Goal: Task Accomplishment & Management: Manage account settings

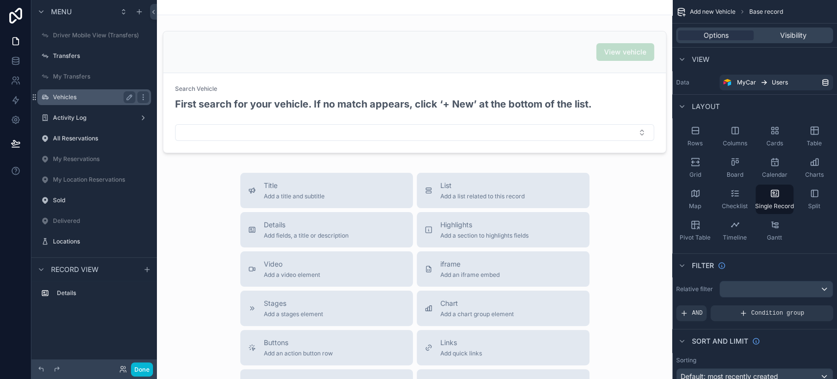
click at [73, 95] on label "Vehicles" at bounding box center [92, 97] width 78 height 8
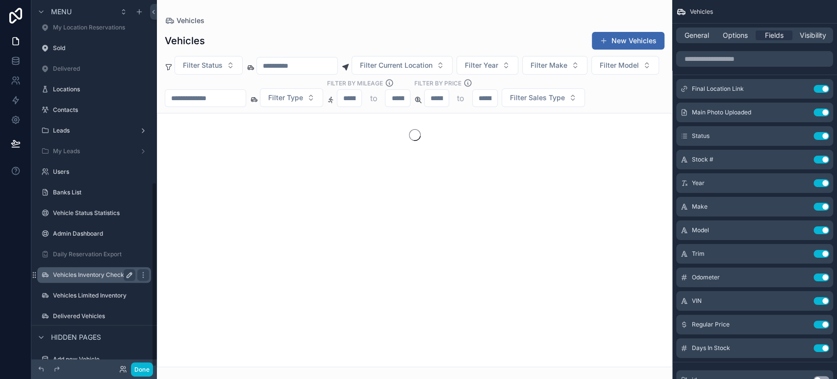
scroll to position [362, 0]
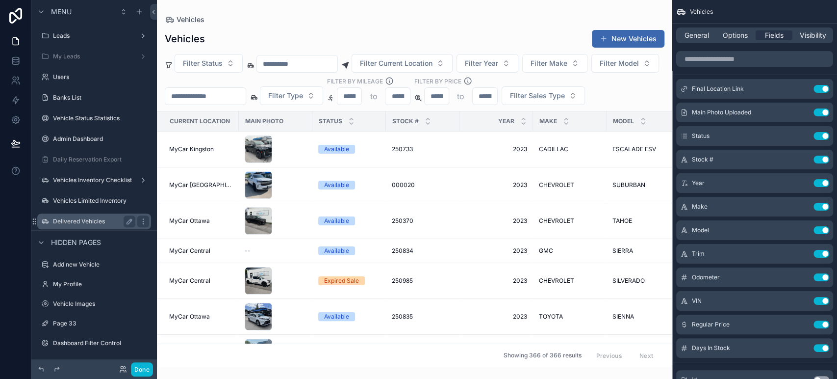
click at [83, 224] on label "Delivered Vehicles" at bounding box center [92, 221] width 78 height 8
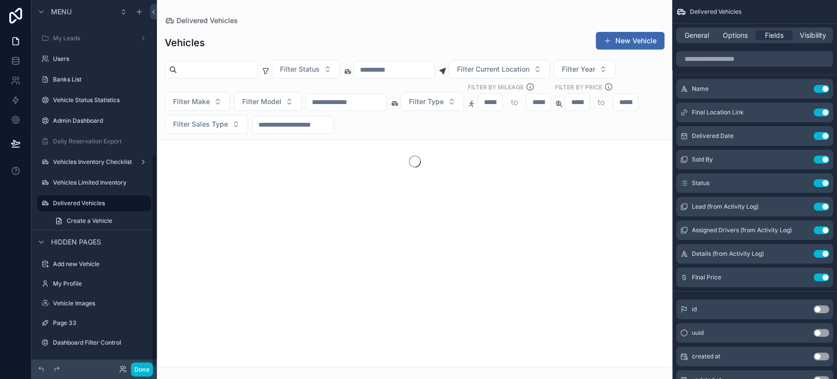
scroll to position [264, 0]
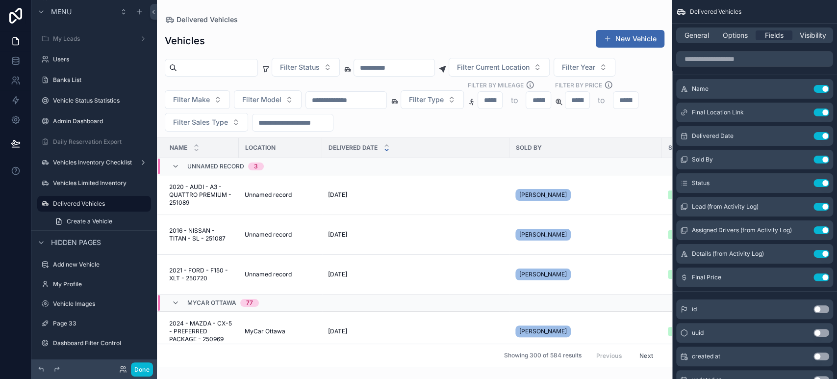
click at [245, 67] on div "scrollable content" at bounding box center [414, 189] width 515 height 379
type input "****"
click at [322, 38] on div "Vehicles New Vehicle" at bounding box center [415, 40] width 500 height 23
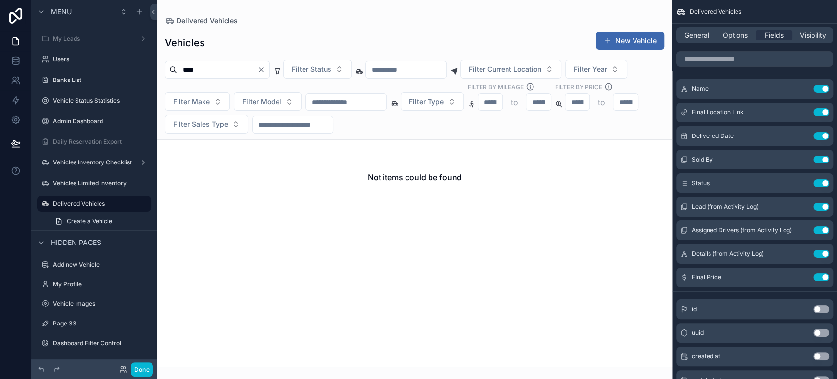
click at [257, 70] on input "****" at bounding box center [217, 70] width 80 height 14
click at [397, 67] on input "scrollable content" at bounding box center [394, 70] width 80 height 14
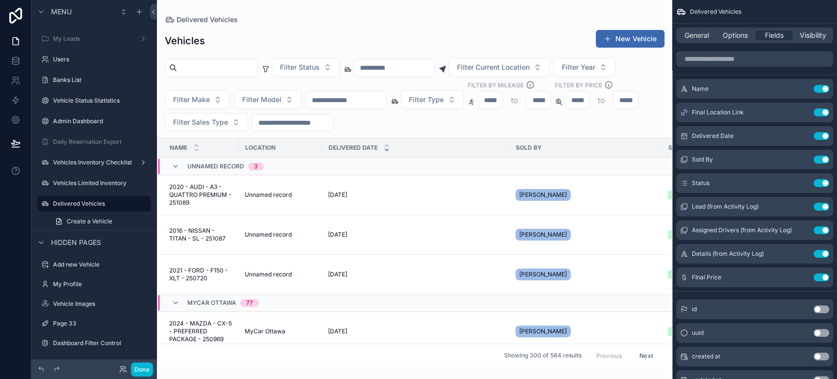
type input "*"
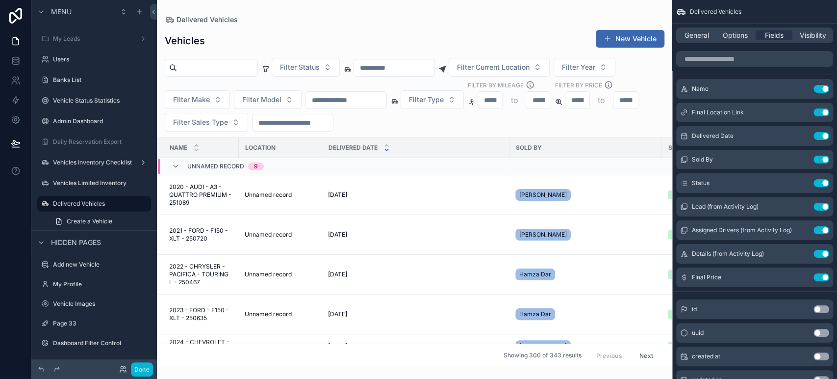
click at [379, 101] on input "scrollable content" at bounding box center [346, 100] width 80 height 14
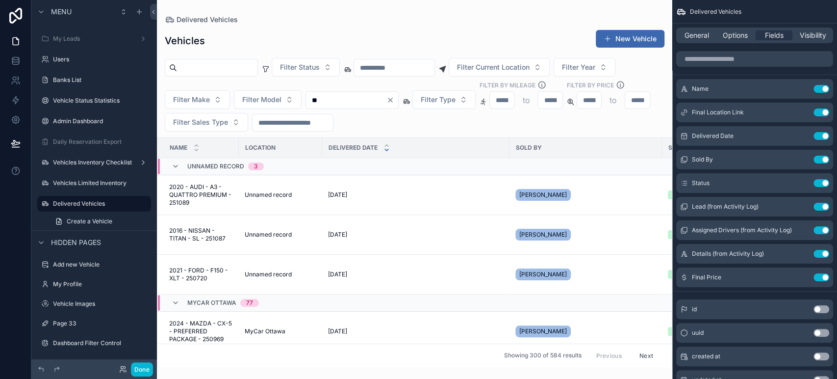
type input "***"
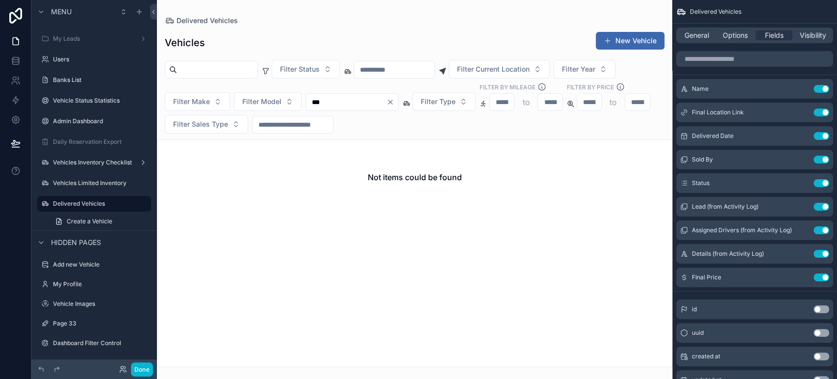
click at [386, 97] on input "***" at bounding box center [346, 102] width 80 height 14
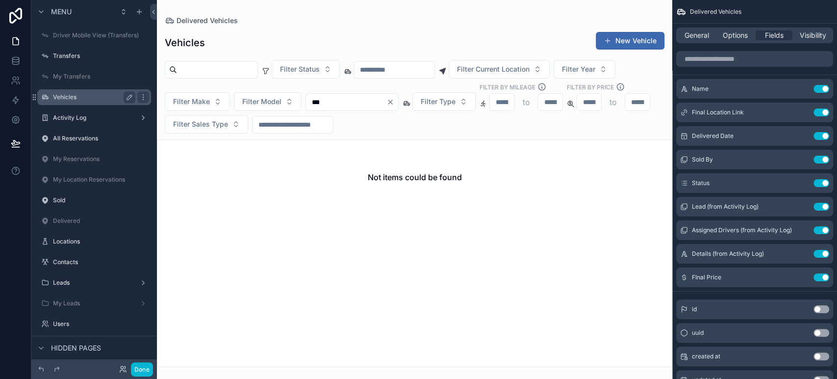
click at [84, 97] on label "Vehicles" at bounding box center [92, 97] width 78 height 8
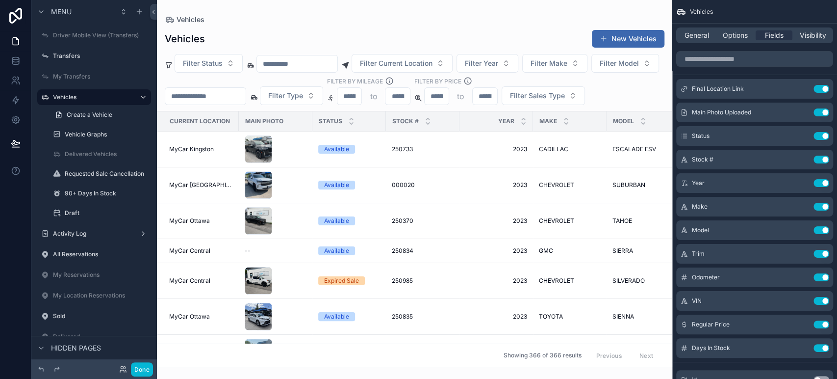
click at [294, 90] on div "scrollable content" at bounding box center [414, 189] width 515 height 379
click at [246, 96] on input "scrollable content" at bounding box center [205, 96] width 80 height 14
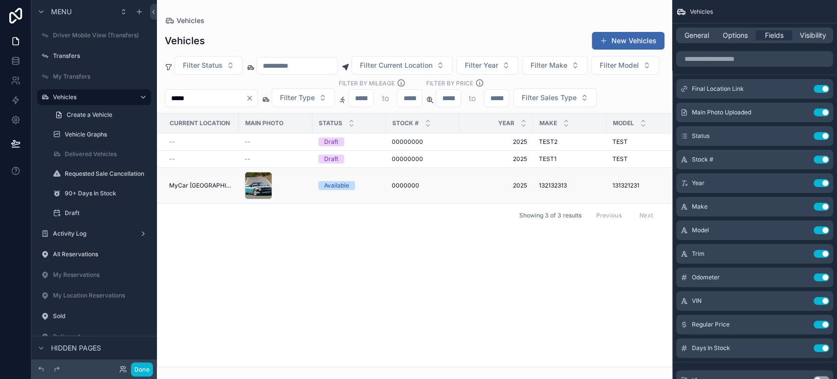
type input "*****"
click at [409, 189] on span "0000000" at bounding box center [405, 185] width 27 height 8
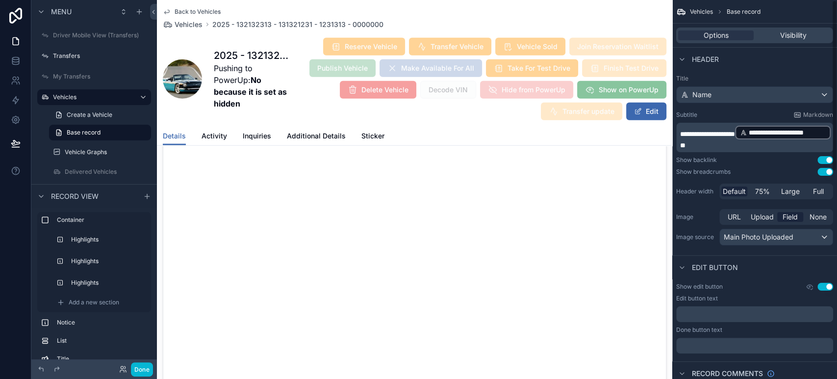
scroll to position [1819, 0]
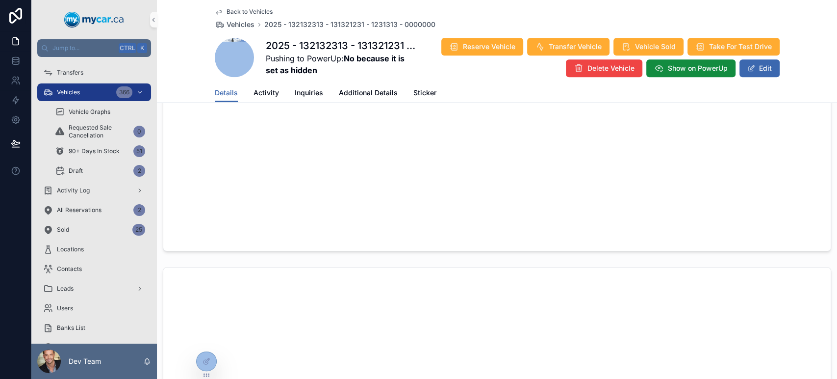
scroll to position [854, 0]
click at [229, 53] on span "scrollable content" at bounding box center [234, 57] width 39 height 39
click at [205, 357] on icon at bounding box center [207, 361] width 8 height 8
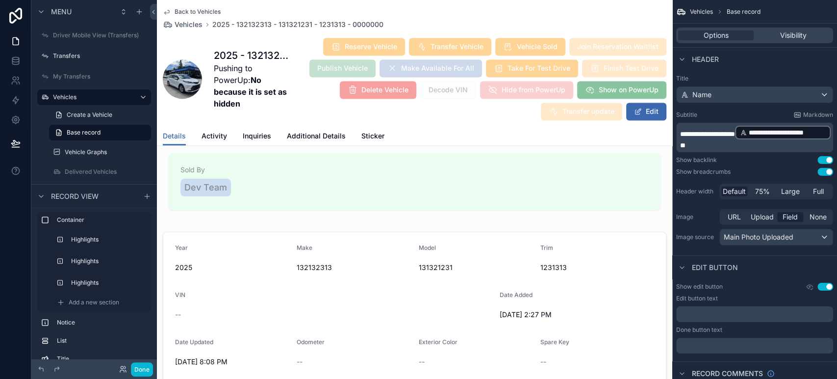
click at [703, 201] on div "**********" at bounding box center [754, 161] width 165 height 180
click at [256, 54] on h1 "2025 - 132132313 - 131321231 - 1231313 - 0000000" at bounding box center [252, 56] width 76 height 14
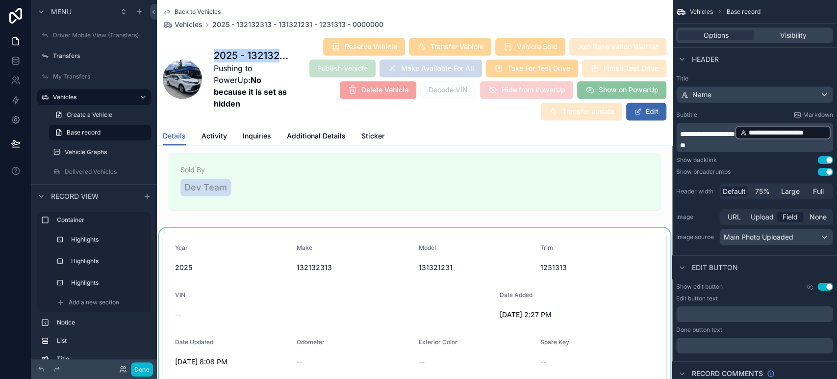
copy h1 "2025 - 132132313 - 131321231 - 1231313 - 0000000"
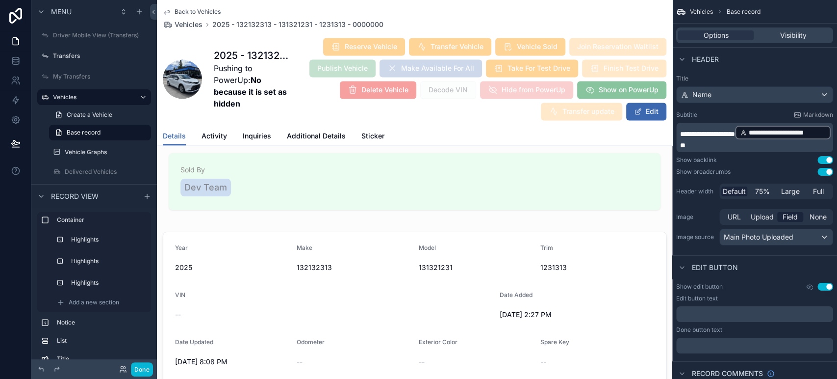
click at [290, 36] on div "Back to Vehicles Vehicles 2025 - 132132313 - 131321231 - 1231313 - 0000000 2025…" at bounding box center [415, 63] width 504 height 127
click at [146, 369] on button "Done" at bounding box center [142, 369] width 22 height 14
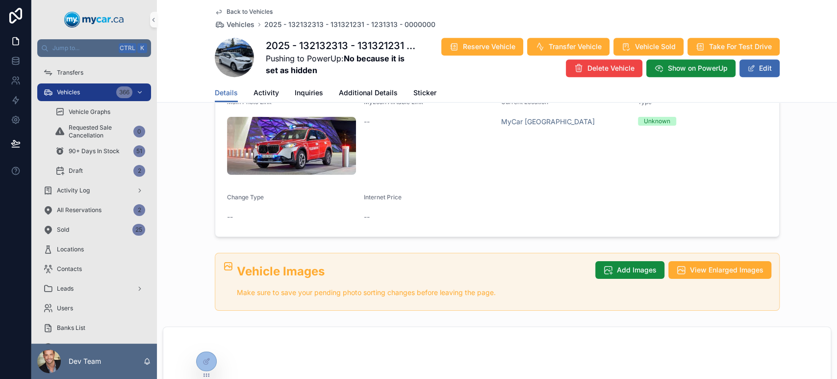
scroll to position [271, 0]
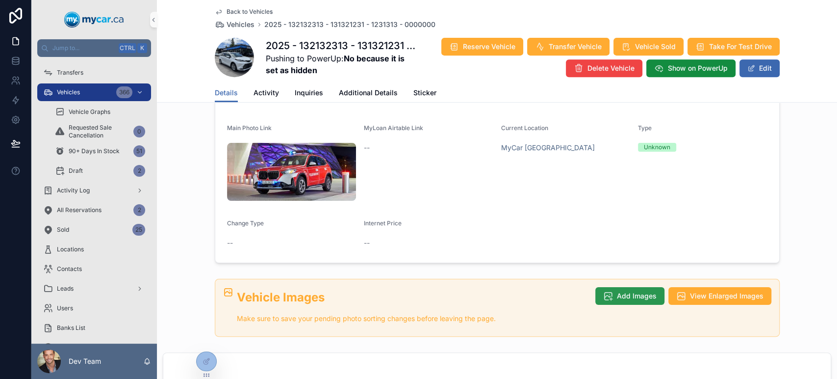
click at [643, 291] on span "Add Images" at bounding box center [637, 296] width 40 height 10
click at [721, 291] on span "View Enlarged Images" at bounding box center [727, 296] width 74 height 10
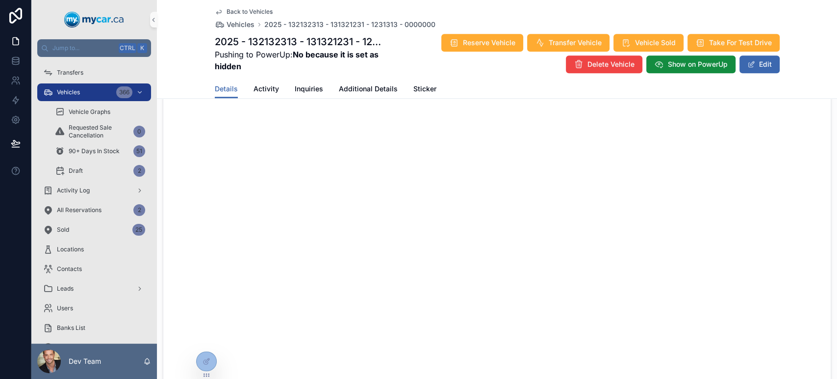
scroll to position [498, 0]
click at [206, 363] on icon at bounding box center [207, 361] width 8 height 8
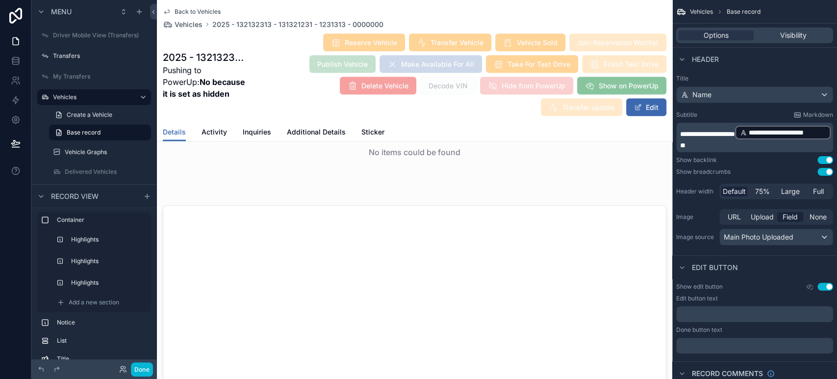
scroll to position [1445, 0]
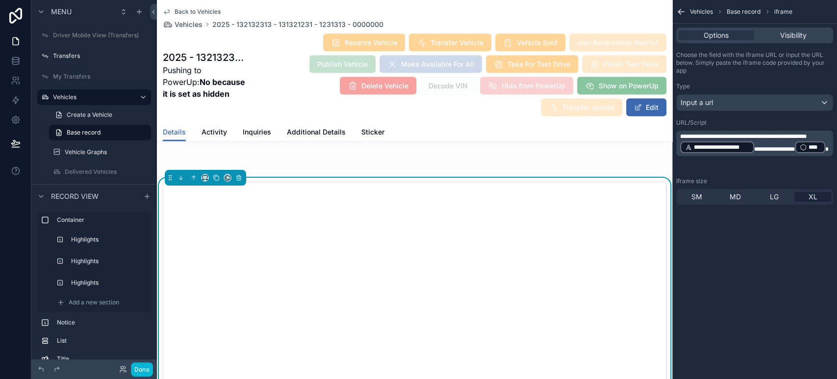
scroll to position [1471, 0]
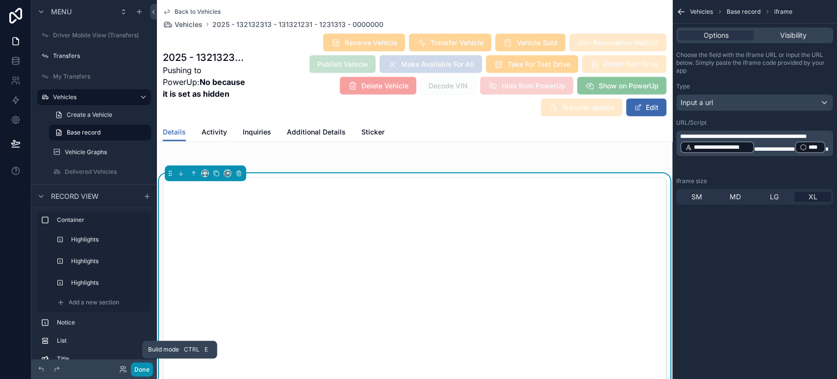
click at [142, 362] on button "Done" at bounding box center [142, 369] width 22 height 14
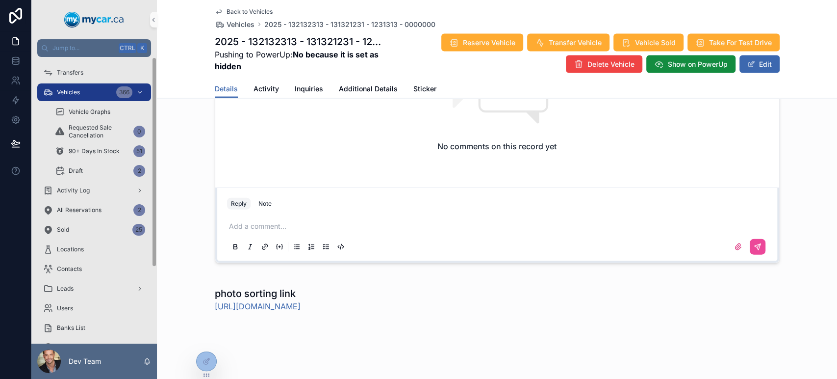
scroll to position [1370, 0]
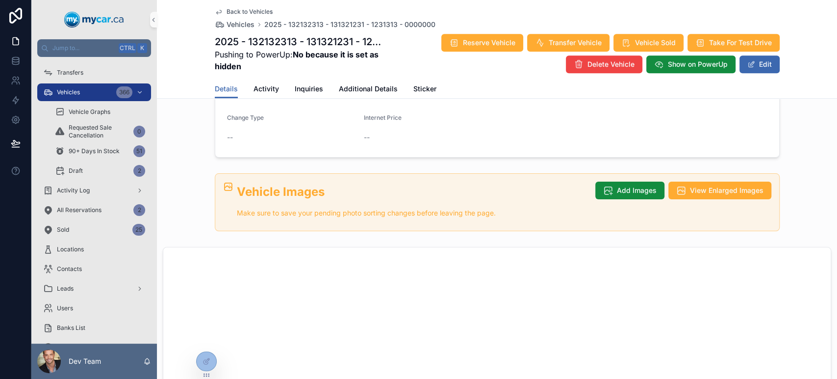
scroll to position [242, 0]
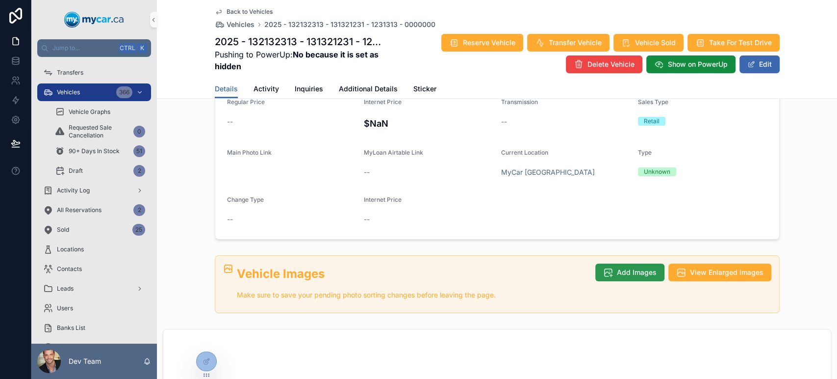
click at [634, 274] on span "Add Images" at bounding box center [637, 272] width 40 height 10
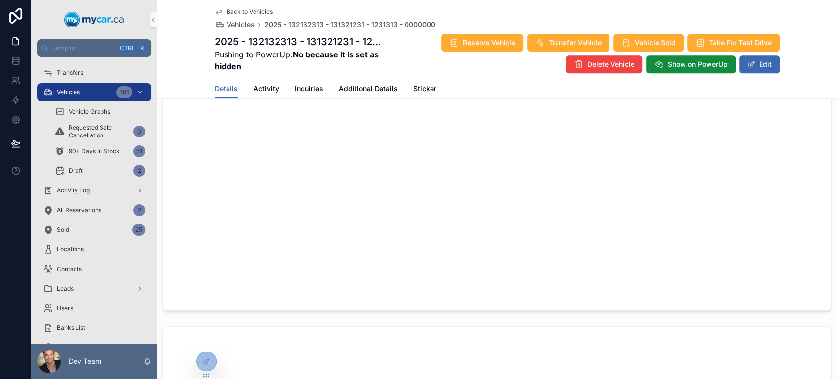
scroll to position [636, 0]
click at [400, 51] on div "Reserve Vehicle Transfer Vehicle Vehicle Sold Take For Test Drive Delete Vehicl…" at bounding box center [581, 53] width 398 height 40
